Goal: Transaction & Acquisition: Download file/media

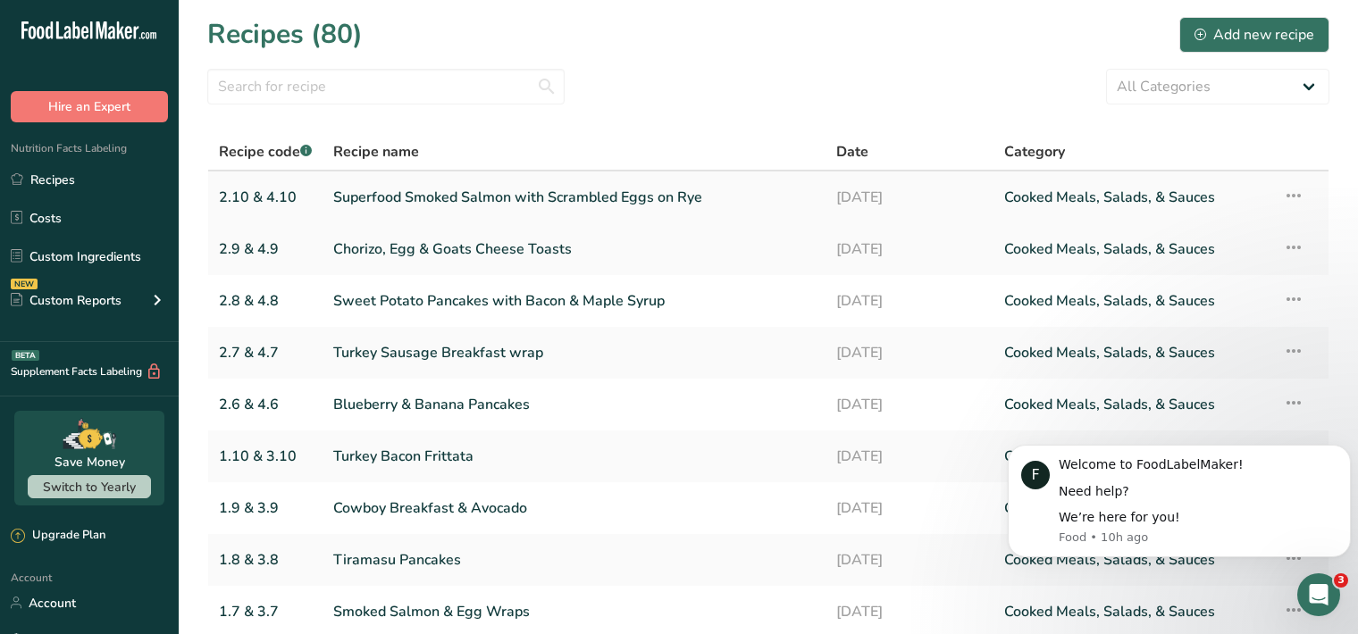
click at [662, 197] on link "Superfood Smoked Salmon with Scrambled Eggs on Rye" at bounding box center [573, 198] width 481 height 38
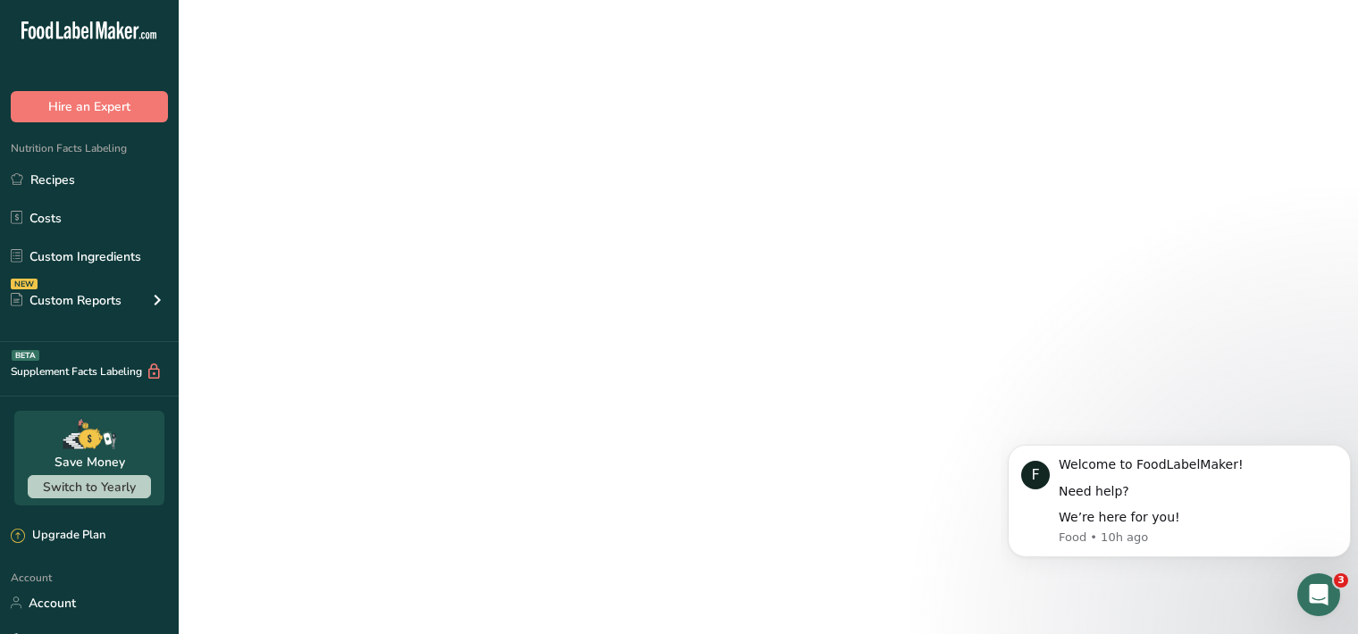
click at [662, 197] on link "Superfood Smoked Salmon with Scrambled Eggs on Rye" at bounding box center [573, 198] width 481 height 38
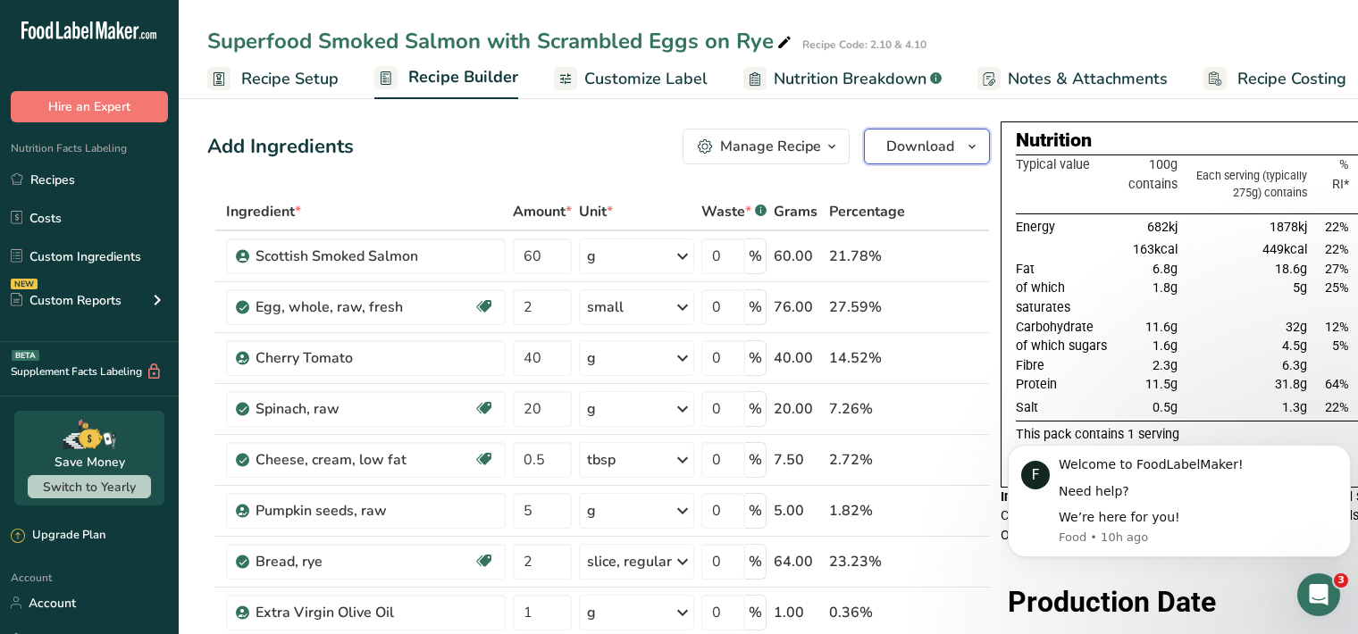
click at [965, 145] on icon "button" at bounding box center [972, 147] width 14 height 22
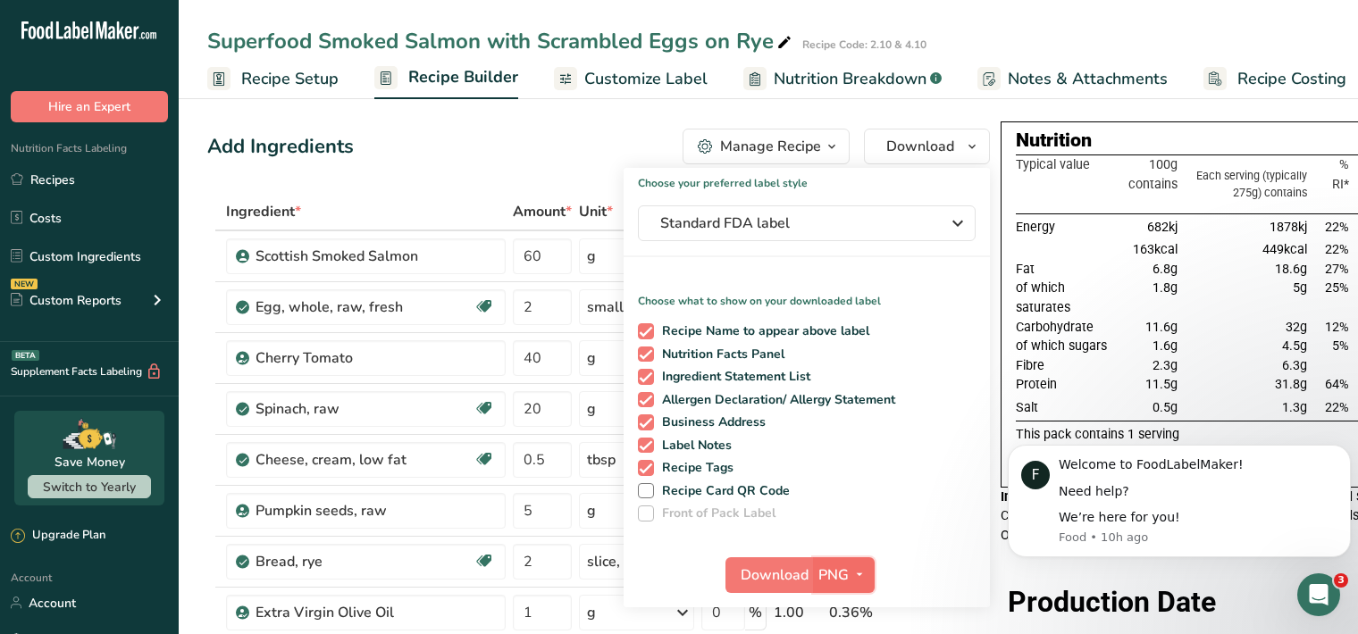
click at [852, 577] on icon "button" at bounding box center [859, 575] width 14 height 22
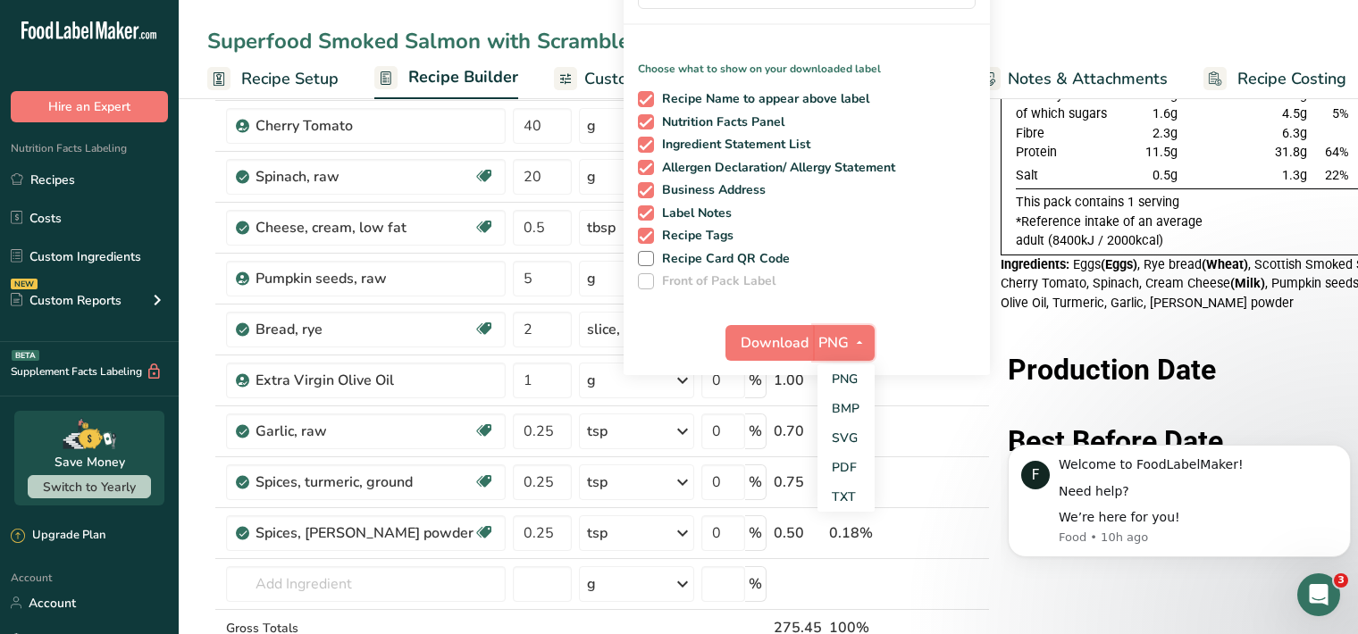
scroll to position [233, 0]
click at [817, 466] on link "PDF" at bounding box center [845, 466] width 57 height 29
click at [741, 344] on span "Download" at bounding box center [775, 341] width 68 height 21
